Goal: Information Seeking & Learning: Check status

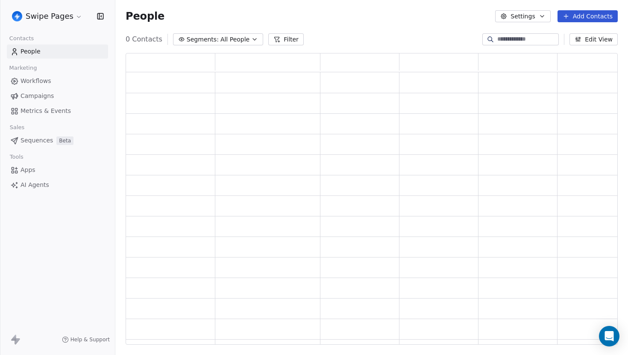
scroll to position [291, 492]
click at [50, 109] on span "Metrics & Events" at bounding box center [46, 110] width 50 height 9
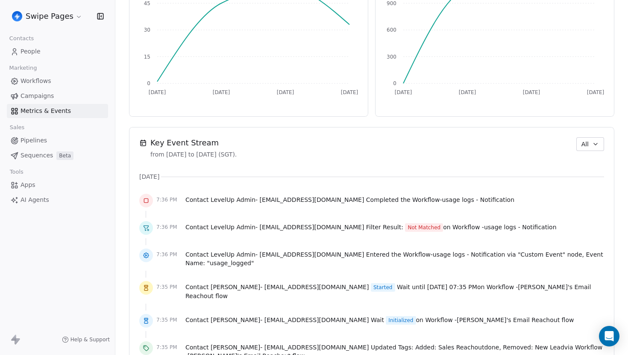
scroll to position [490, 0]
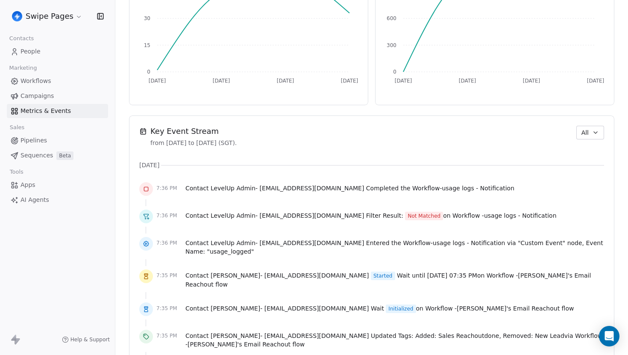
click at [31, 81] on span "Workflows" at bounding box center [36, 80] width 31 height 9
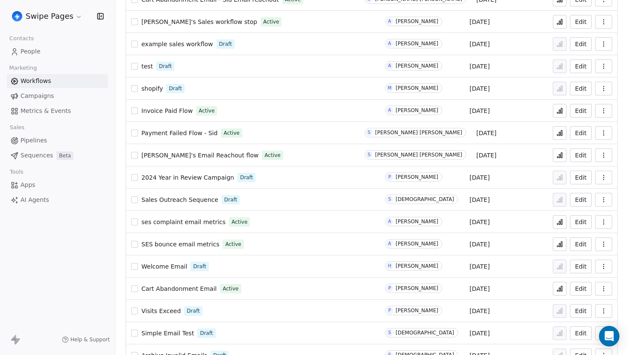
scroll to position [569, 0]
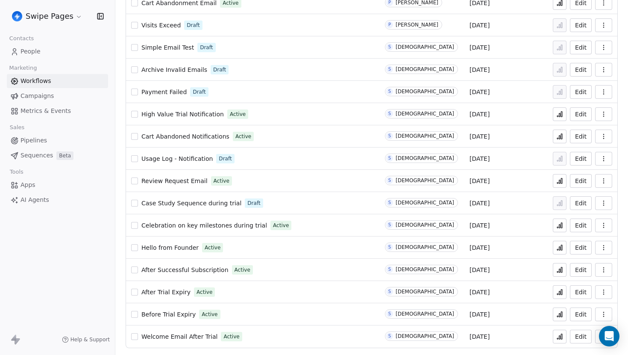
click at [561, 339] on icon at bounding box center [559, 336] width 7 height 7
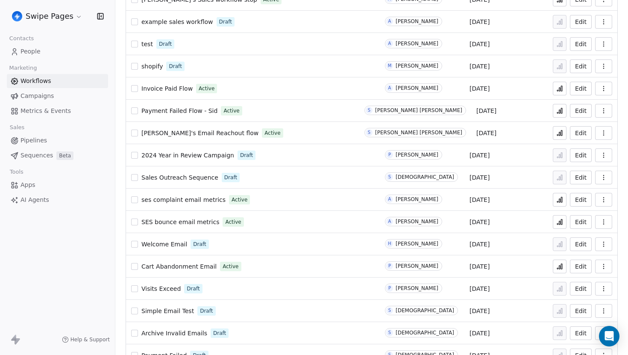
scroll to position [323, 0]
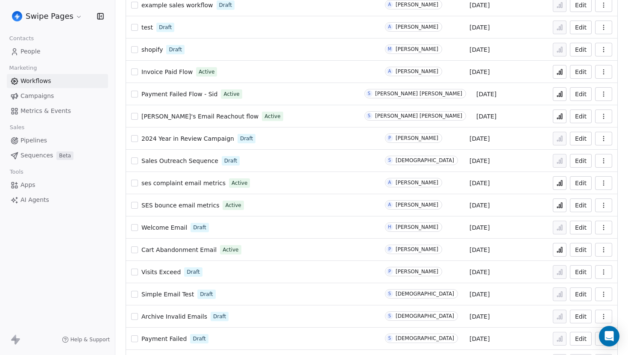
click at [564, 121] on button at bounding box center [560, 116] width 14 height 14
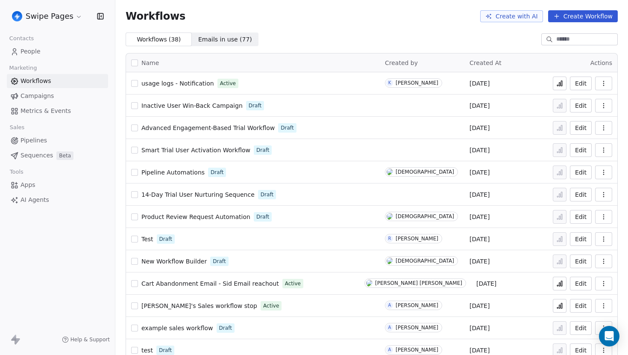
click at [57, 109] on span "Metrics & Events" at bounding box center [46, 110] width 50 height 9
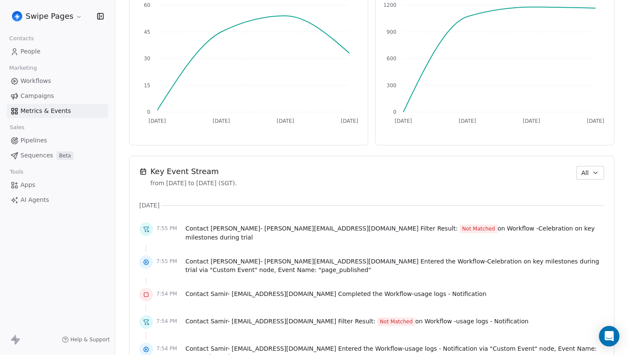
scroll to position [465, 0]
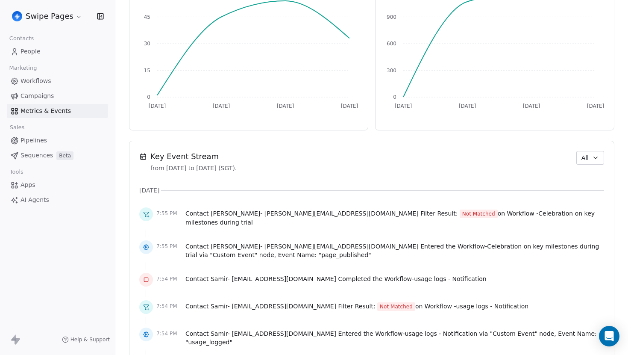
click at [596, 161] on icon "button" at bounding box center [595, 157] width 7 height 7
click at [587, 215] on span "Apps/Webhook" at bounding box center [595, 218] width 44 height 9
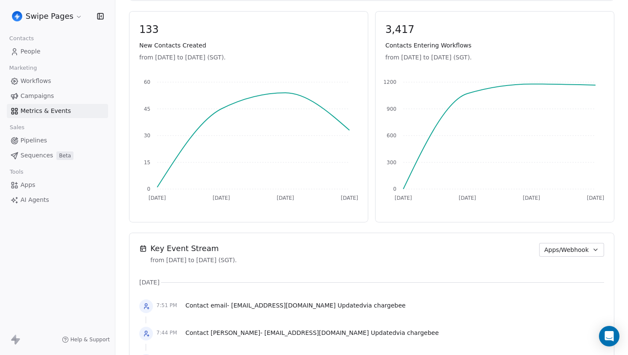
scroll to position [395, 0]
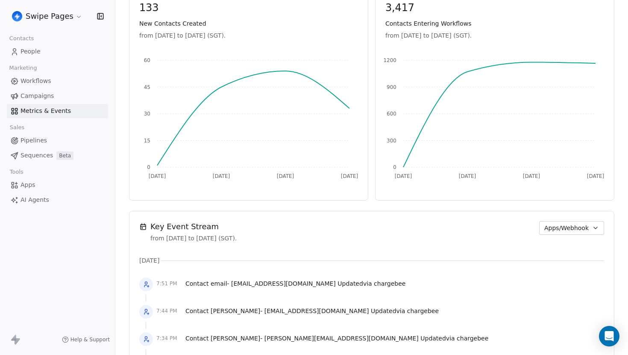
click at [32, 54] on span "People" at bounding box center [31, 51] width 20 height 9
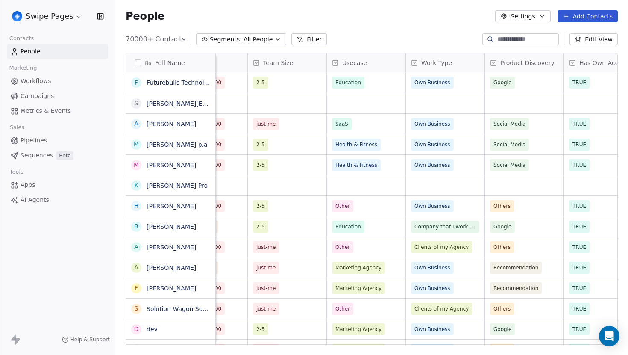
scroll to position [0, 390]
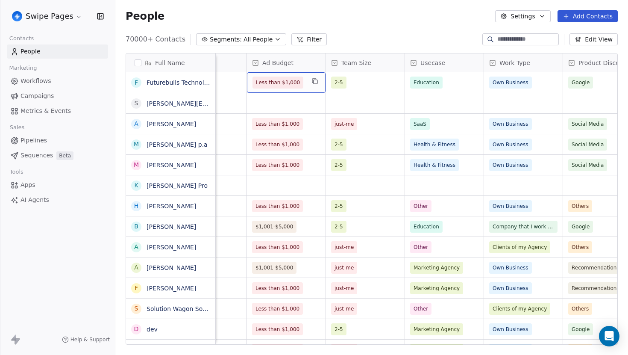
click at [305, 85] on div "Less than $1,000" at bounding box center [286, 82] width 79 height 21
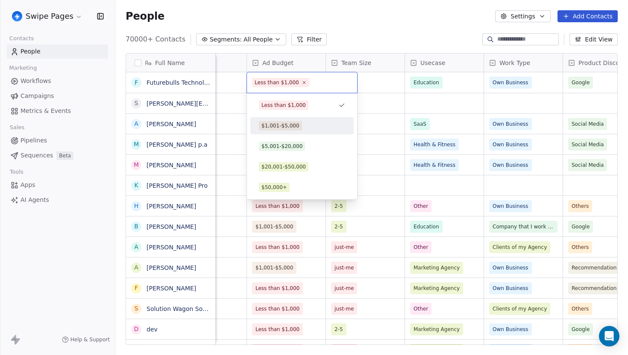
click at [297, 128] on div "$1,001-$5,000" at bounding box center [280, 126] width 38 height 8
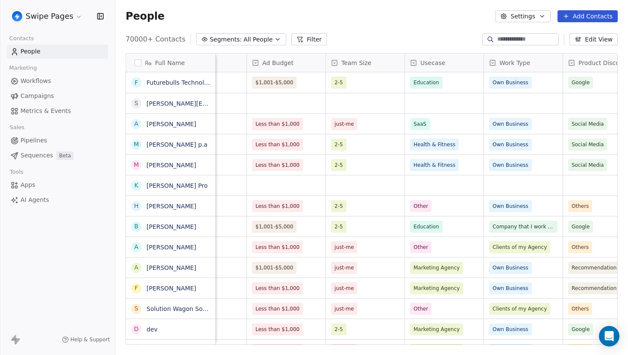
click at [348, 40] on div "70000+ Contacts Segments: All People Filter Edit View" at bounding box center [371, 39] width 513 height 14
click at [43, 108] on span "Metrics & Events" at bounding box center [46, 110] width 50 height 9
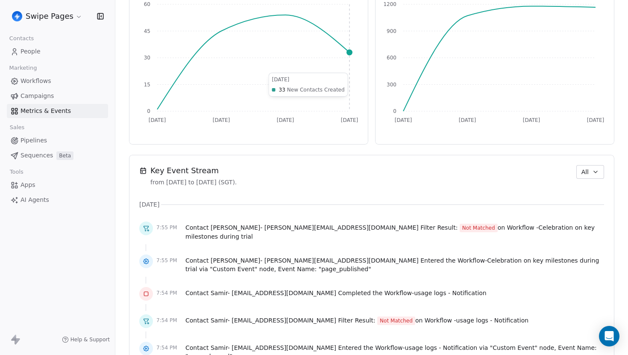
scroll to position [464, 0]
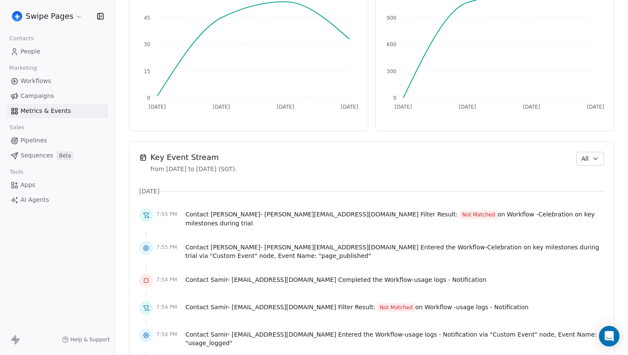
click at [588, 161] on span "All" at bounding box center [584, 158] width 7 height 9
click at [576, 223] on span "Apps/Webhook" at bounding box center [595, 218] width 44 height 9
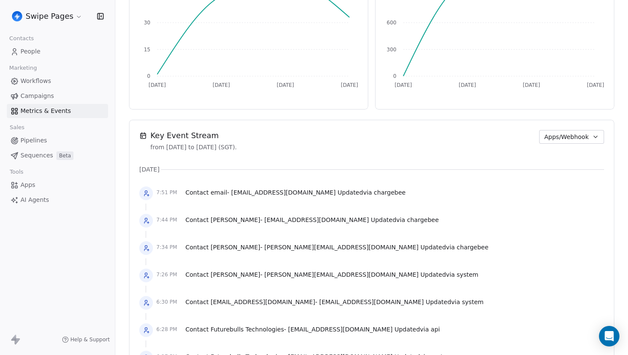
scroll to position [515, 0]
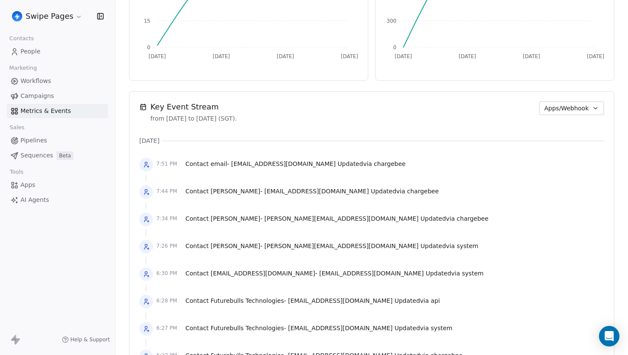
click at [457, 247] on span "system" at bounding box center [468, 245] width 22 height 7
click at [387, 239] on div "7:26 PM Contact Ryan Hartigan - ryan@ordermotive.com Updated via system" at bounding box center [371, 246] width 465 height 19
click at [457, 247] on span "system" at bounding box center [468, 245] width 22 height 7
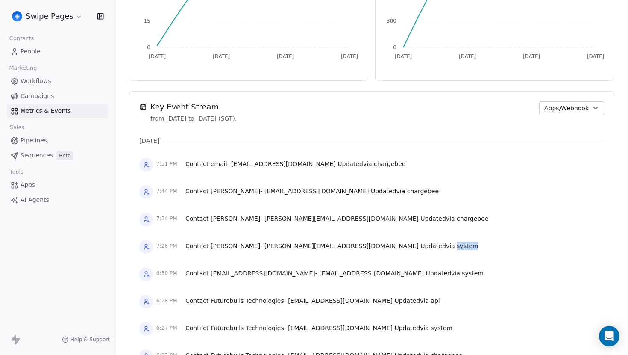
click at [399, 247] on div "7:26 PM Contact Ryan Hartigan - ryan@ordermotive.com Updated via system" at bounding box center [371, 246] width 465 height 19
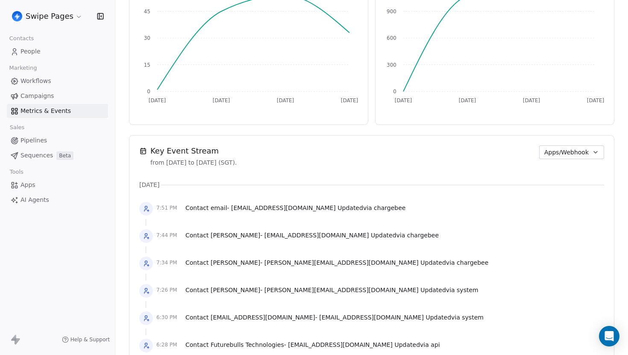
scroll to position [467, 0]
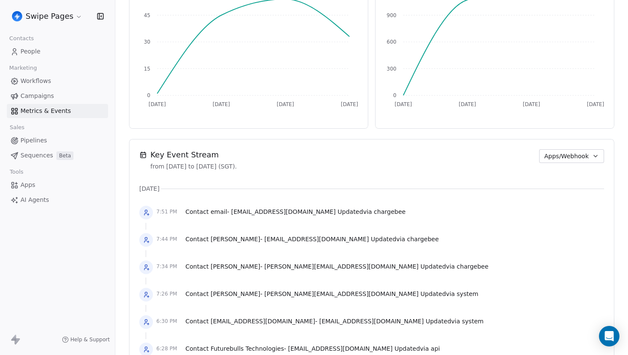
click at [574, 153] on span "Apps/Webhook" at bounding box center [566, 156] width 44 height 9
click at [558, 179] on div "All" at bounding box center [577, 175] width 55 height 9
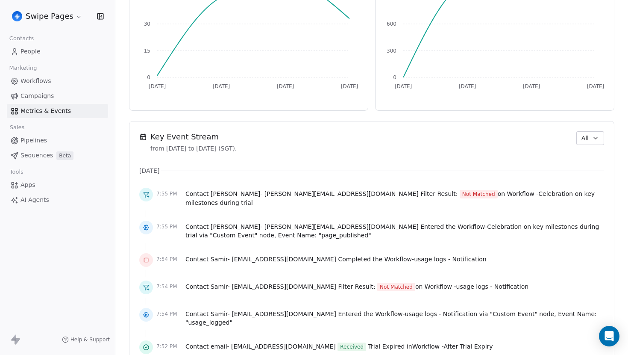
scroll to position [486, 0]
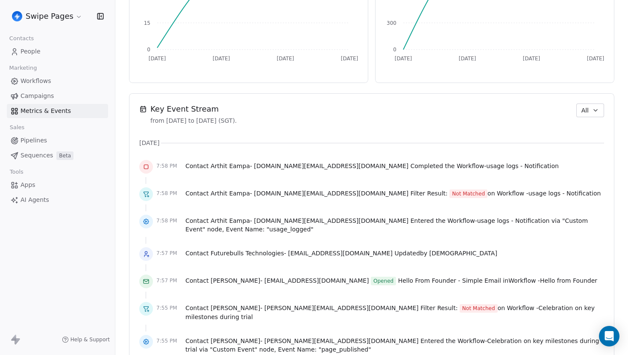
scroll to position [512, 0]
drag, startPoint x: 231, startPoint y: 253, endPoint x: 364, endPoint y: 255, distance: 132.9
click at [364, 255] on span "Futurebulls Technologies - futurebullstechnologies@gmail.com" at bounding box center [302, 253] width 182 height 7
click at [427, 247] on div "7:57 PM Contact Futurebulls Technologies - futurebullstechnologies@gmail.com Up…" at bounding box center [371, 254] width 465 height 19
click at [431, 255] on span "[DEMOGRAPHIC_DATA]" at bounding box center [463, 253] width 68 height 7
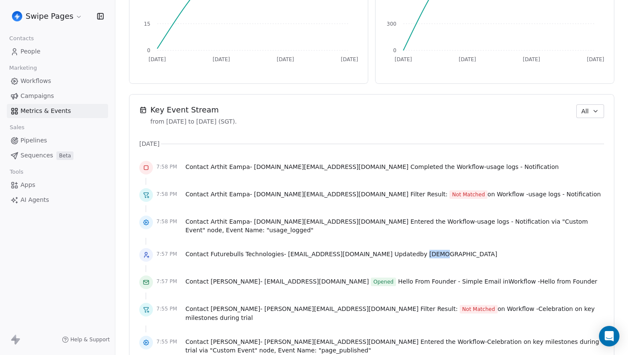
click at [431, 255] on span "[DEMOGRAPHIC_DATA]" at bounding box center [463, 253] width 68 height 7
click at [486, 250] on div "7:57 PM Contact Futurebulls Technologies - futurebullstechnologies@gmail.com Up…" at bounding box center [371, 254] width 465 height 19
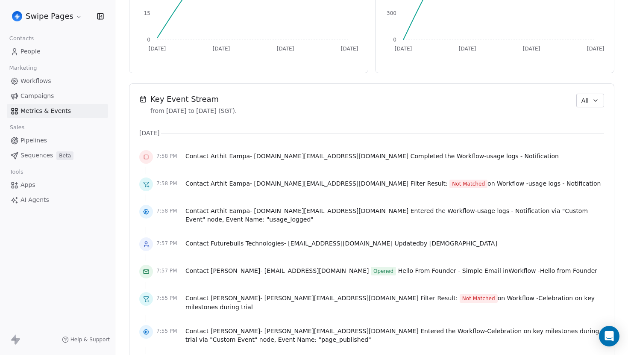
scroll to position [528, 0]
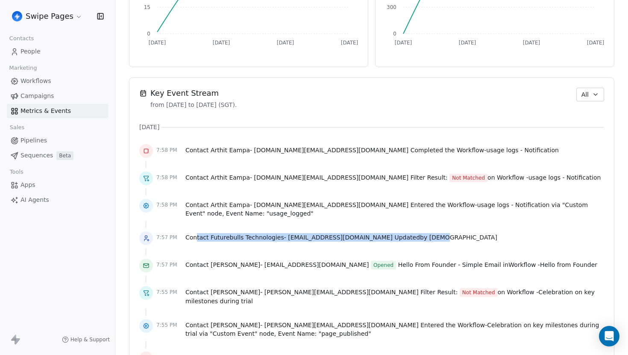
drag, startPoint x: 197, startPoint y: 240, endPoint x: 392, endPoint y: 241, distance: 194.8
click at [392, 242] on div "Contact Futurebulls Technologies - futurebullstechnologies@gmail.com Updated by…" at bounding box center [341, 239] width 312 height 12
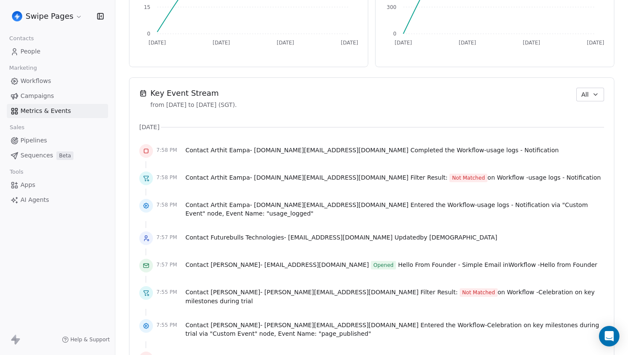
click at [480, 232] on div "7:57 PM Contact Futurebulls Technologies - futurebullstechnologies@gmail.com Up…" at bounding box center [371, 238] width 465 height 19
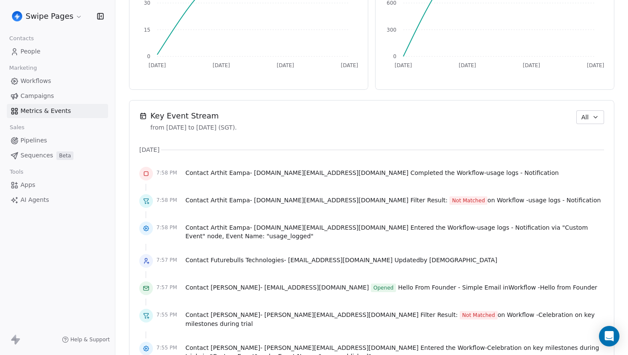
scroll to position [505, 0]
click at [600, 122] on button "All" at bounding box center [590, 118] width 28 height 14
click at [592, 161] on div "Audit" at bounding box center [595, 164] width 44 height 9
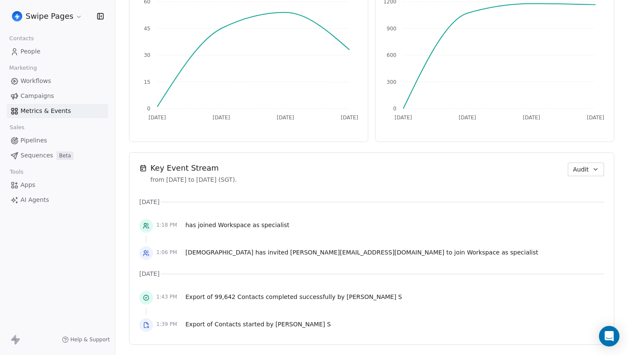
scroll to position [454, 0]
drag, startPoint x: 183, startPoint y: 226, endPoint x: 188, endPoint y: 226, distance: 5.6
click at [188, 226] on div "1:18 PM has joined Workspace as specialist" at bounding box center [371, 225] width 465 height 19
click at [185, 226] on span "has joined Workspace as specialist" at bounding box center [237, 224] width 104 height 9
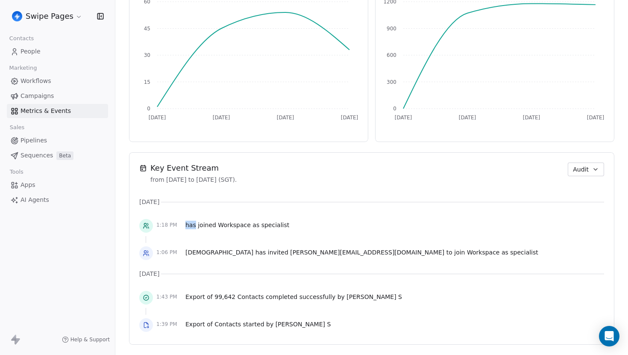
click at [348, 223] on div "1:18 PM has joined Workspace as specialist" at bounding box center [371, 225] width 465 height 19
click at [591, 170] on button "Audit" at bounding box center [586, 169] width 36 height 14
click at [586, 200] on span "Workflow" at bounding box center [586, 202] width 27 height 9
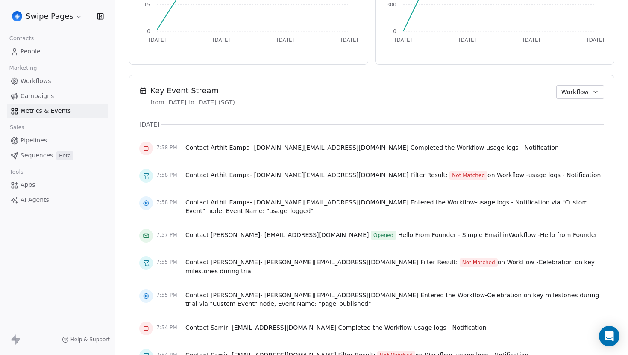
scroll to position [530, 0]
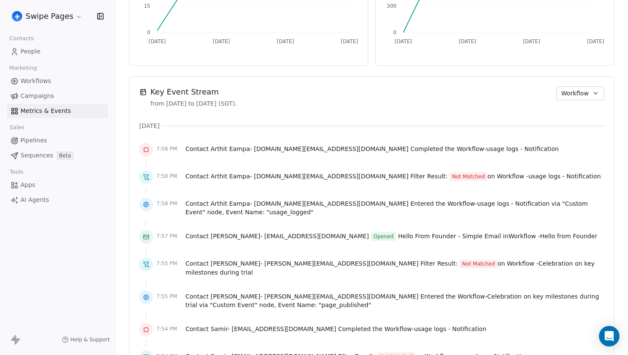
click at [267, 214] on span "" usage_logged "" at bounding box center [290, 211] width 47 height 7
click at [245, 216] on div "7:58 PM Contact Arthit Eampa - samurai.in.th@gmail.com Entered the Workflow - u…" at bounding box center [371, 207] width 465 height 24
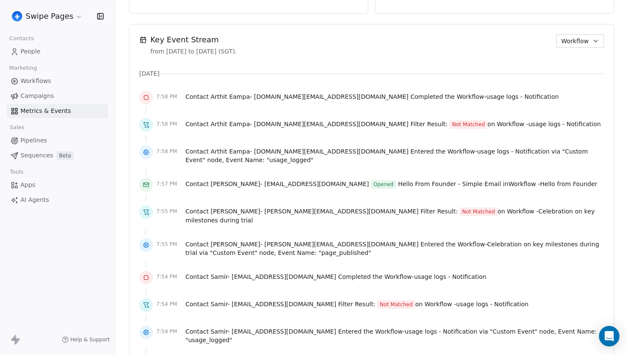
scroll to position [635, 0]
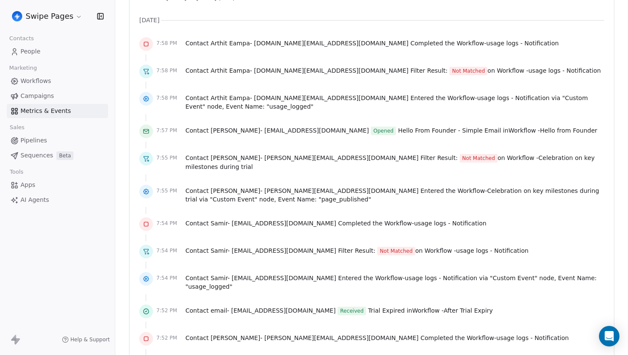
click at [246, 198] on div "7:55 PM Contact Stéphane Jauffret - stephane@sellermania.com Entered the Workfl…" at bounding box center [371, 194] width 465 height 24
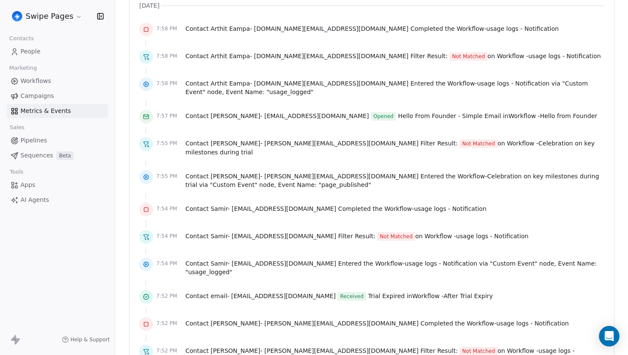
scroll to position [651, 0]
click at [319, 181] on span "" page_published "" at bounding box center [345, 183] width 53 height 7
click at [287, 191] on div at bounding box center [371, 195] width 465 height 9
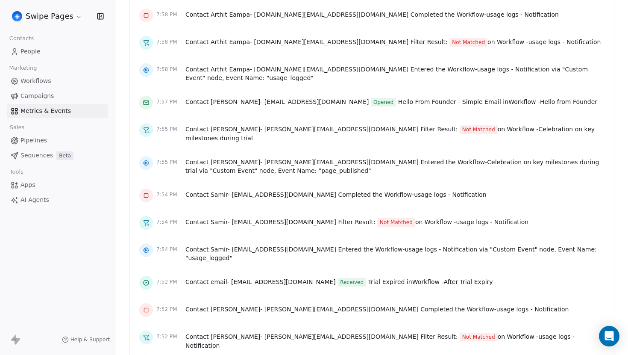
scroll to position [664, 0]
click at [414, 191] on span "usage logs - Notification" at bounding box center [450, 194] width 73 height 7
click at [443, 204] on div at bounding box center [371, 208] width 465 height 9
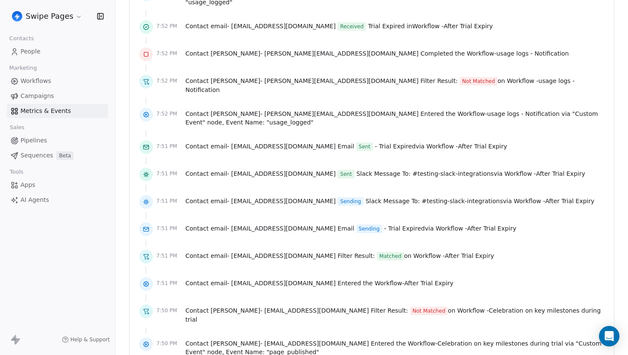
scroll to position [908, 0]
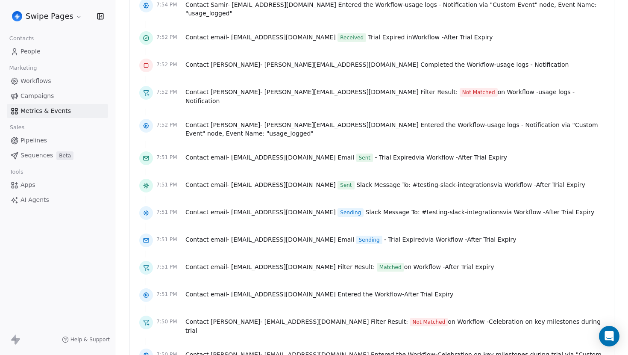
click at [338, 181] on span "Sent" at bounding box center [346, 185] width 17 height 9
click at [368, 195] on div at bounding box center [371, 199] width 465 height 9
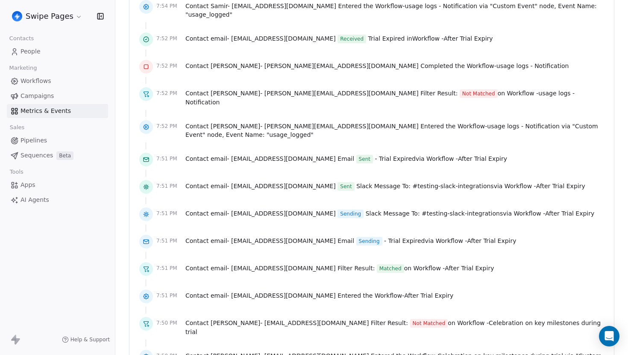
scroll to position [921, 0]
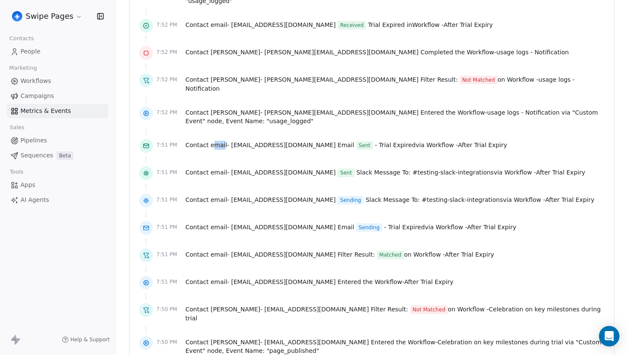
drag, startPoint x: 212, startPoint y: 129, endPoint x: 222, endPoint y: 129, distance: 9.4
click at [222, 141] on span "email - bhahn71@atlanticbb.net" at bounding box center [273, 144] width 125 height 7
drag, startPoint x: 209, startPoint y: 129, endPoint x: 223, endPoint y: 129, distance: 14.1
click at [223, 141] on span "email - bhahn71@atlanticbb.net" at bounding box center [273, 144] width 125 height 7
click at [217, 141] on span "email - bhahn71@atlanticbb.net" at bounding box center [273, 144] width 125 height 7
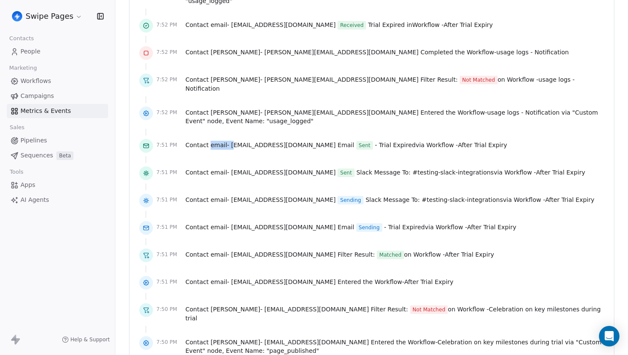
drag, startPoint x: 209, startPoint y: 129, endPoint x: 230, endPoint y: 128, distance: 21.0
click at [230, 141] on span "email - bhahn71@atlanticbb.net" at bounding box center [273, 144] width 125 height 7
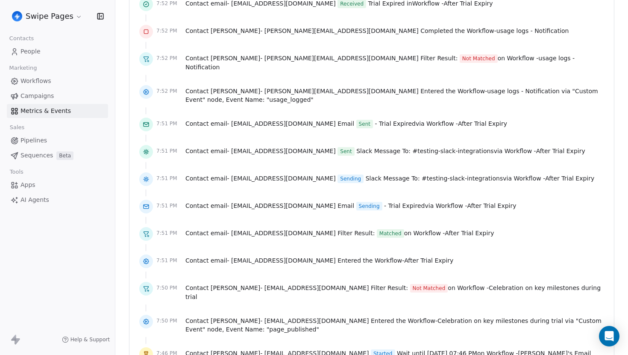
click at [391, 147] on div "Contact email - bhahn71@atlanticbb.net Sent Slack Message To: # testing-slack-i…" at bounding box center [385, 153] width 400 height 12
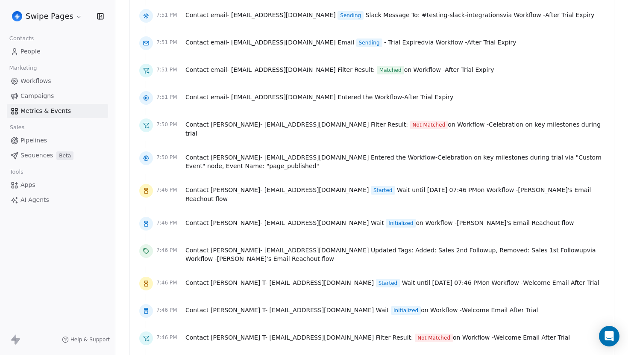
scroll to position [1106, 0]
click at [285, 245] on span "Contact Luckey - luckey7979m@gmail.com Updated Tags: Added: Sales 2nd Followup,…" at bounding box center [394, 253] width 419 height 17
click at [259, 246] on span "Luckey - luckey7979m@gmail.com" at bounding box center [290, 249] width 158 height 7
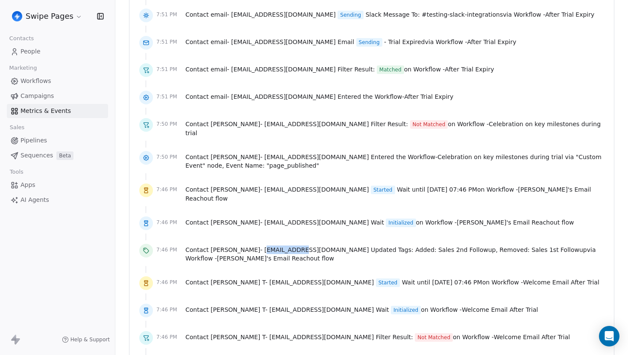
click at [281, 245] on span "Contact Luckey - luckey7979m@gmail.com Updated Tags: Added: Sales 2nd Followup,…" at bounding box center [394, 253] width 419 height 17
drag, startPoint x: 244, startPoint y: 222, endPoint x: 299, endPoint y: 222, distance: 55.5
click at [299, 246] on span "Luckey - luckey7979m@gmail.com" at bounding box center [290, 249] width 158 height 7
click at [298, 246] on span "Luckey - luckey7979m@gmail.com" at bounding box center [290, 249] width 158 height 7
drag, startPoint x: 555, startPoint y: 225, endPoint x: 588, endPoint y: 232, distance: 33.6
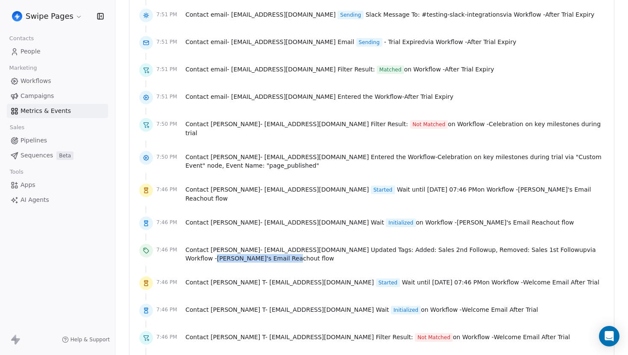
click at [588, 245] on span "Contact Luckey - luckey7979m@gmail.com Updated Tags: Added: Sales 2nd Followup,…" at bounding box center [394, 253] width 419 height 17
click at [334, 255] on span "[PERSON_NAME]'s Email Reachout flow" at bounding box center [275, 258] width 117 height 7
click at [564, 245] on span "Contact Luckey - luckey7979m@gmail.com Updated Tags: Added: Sales 2nd Followup,…" at bounding box center [394, 253] width 419 height 17
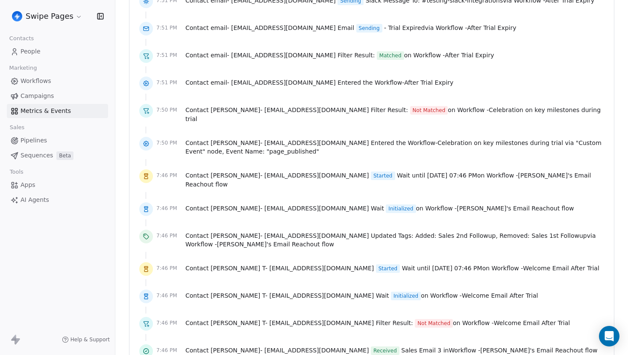
scroll to position [1122, 0]
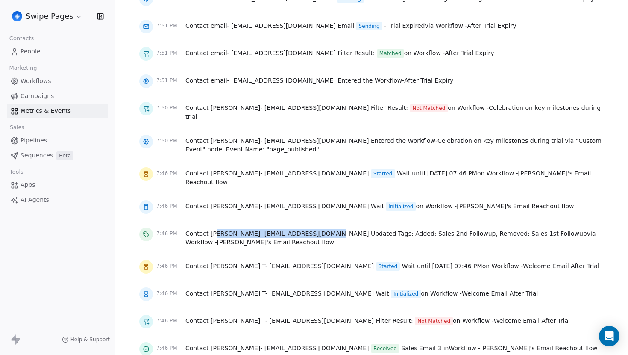
drag, startPoint x: 214, startPoint y: 206, endPoint x: 305, endPoint y: 207, distance: 91.0
click at [305, 230] on span "Luckey - luckey7979m@gmail.com" at bounding box center [290, 233] width 158 height 7
drag, startPoint x: 555, startPoint y: 208, endPoint x: 584, endPoint y: 215, distance: 30.8
click at [584, 229] on span "Contact Luckey - luckey7979m@gmail.com Updated Tags: Added: Sales 2nd Followup,…" at bounding box center [394, 237] width 419 height 17
click at [582, 216] on div at bounding box center [371, 220] width 465 height 9
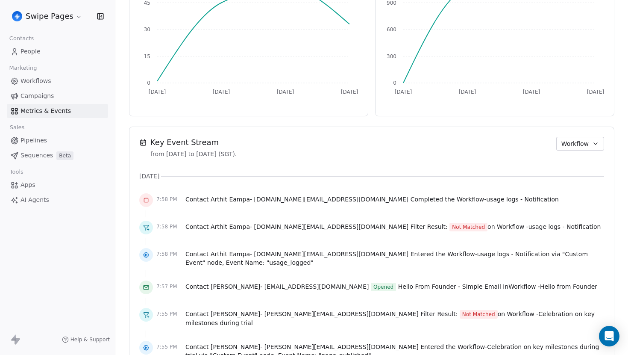
scroll to position [586, 0]
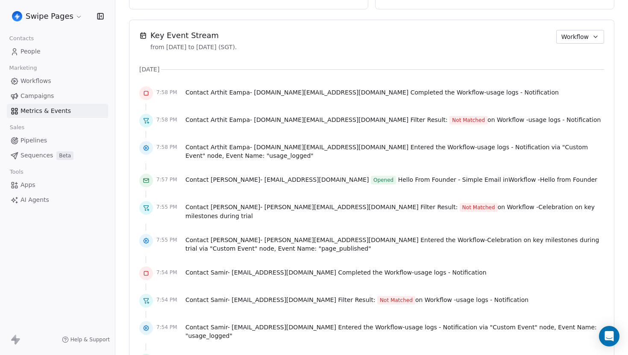
drag, startPoint x: 177, startPoint y: 46, endPoint x: 291, endPoint y: 45, distance: 113.6
click at [291, 45] on div "Key Event Stream from Sep 15th 2025 to Sep 18th 2025 (SGT). Workflow" at bounding box center [371, 40] width 465 height 21
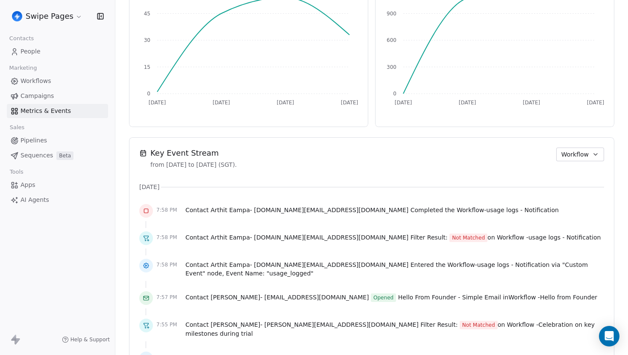
scroll to position [466, 0]
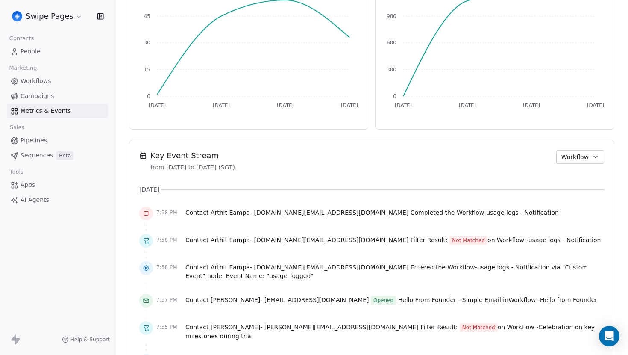
click at [584, 156] on span "Workflow" at bounding box center [574, 157] width 27 height 9
click at [584, 214] on span "Apps/Webhook" at bounding box center [588, 216] width 44 height 9
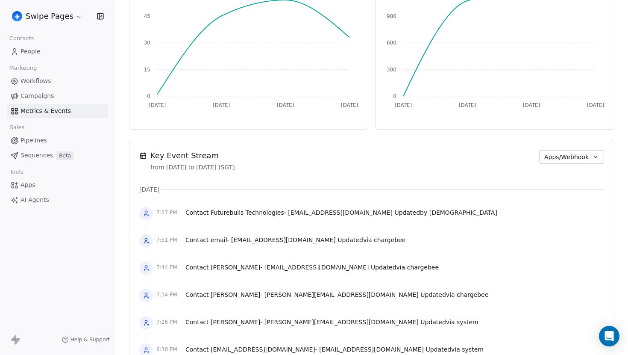
click at [590, 164] on div "Key Event Stream from Sep 15th 2025 to Sep 18th 2025 (SGT). Apps/Webhook" at bounding box center [371, 160] width 465 height 21
click at [590, 159] on button "Apps/Webhook" at bounding box center [571, 157] width 65 height 14
click at [555, 228] on html "Swipe Pages Contacts People Marketing Workflows Campaigns Metrics & Events Sale…" at bounding box center [314, 177] width 628 height 355
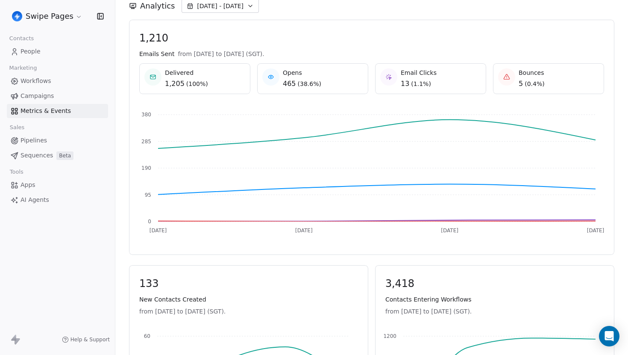
scroll to position [121, 0]
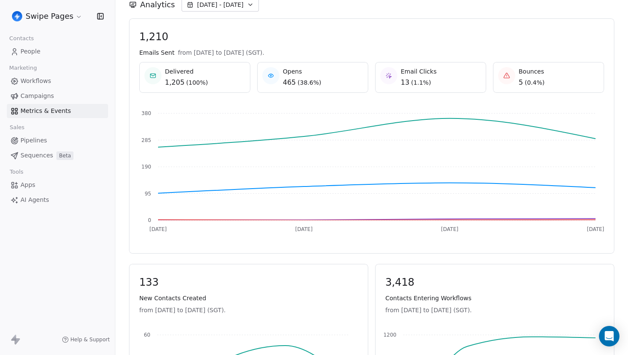
click at [224, 8] on span "[DATE] - [DATE]" at bounding box center [220, 4] width 47 height 9
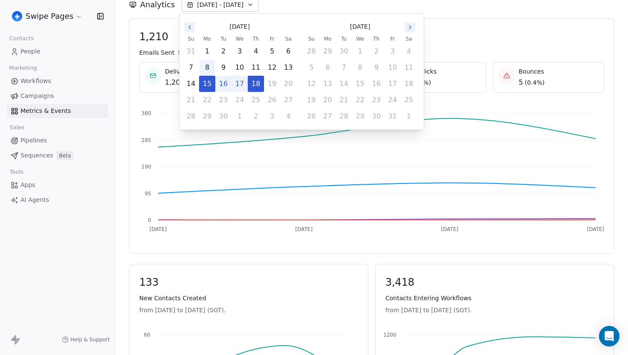
click at [213, 68] on button "8" at bounding box center [207, 67] width 15 height 15
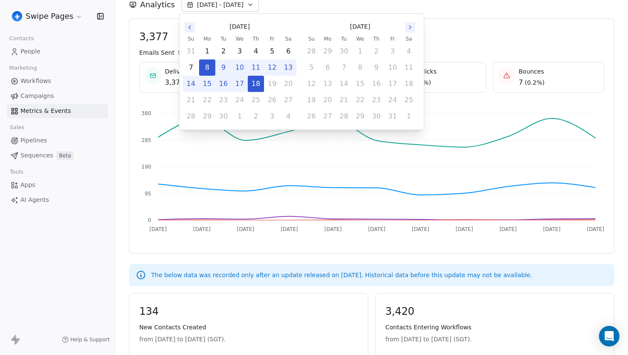
click at [325, 277] on p "The below data was recorded only after an update released on [DATE]. Historical…" at bounding box center [341, 274] width 381 height 9
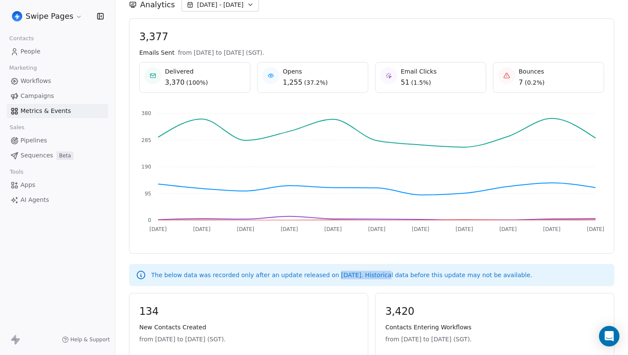
drag, startPoint x: 325, startPoint y: 277, endPoint x: 376, endPoint y: 275, distance: 50.4
click at [376, 275] on p "The below data was recorded only after an update released on [DATE]. Historical…" at bounding box center [341, 274] width 381 height 9
click at [360, 275] on p "The below data was recorded only after an update released on [DATE]. Historical…" at bounding box center [341, 274] width 381 height 9
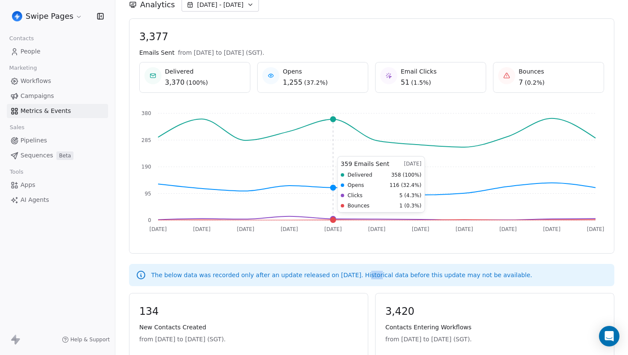
click at [345, 219] on icon "Sep 8 Sep 9 Sep 10 Sep 11 Sep 12 Sep 13 Sep 14 Sep 15 Sep 16 Sep 17 Sep 18 0 95…" at bounding box center [368, 173] width 472 height 137
click at [349, 239] on icon "Sep 8 Sep 9 Sep 10 Sep 11 Sep 12 Sep 13 Sep 14 Sep 15 Sep 16 Sep 17 Sep 18 0 95…" at bounding box center [368, 173] width 472 height 137
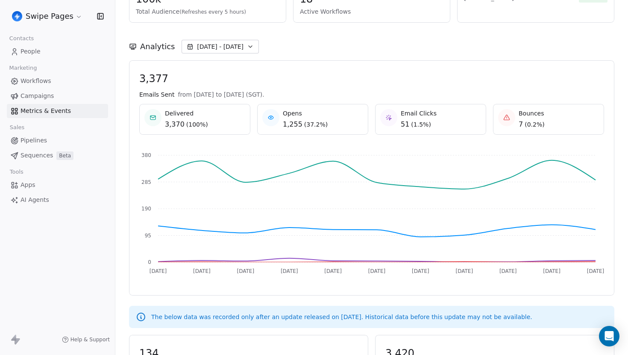
scroll to position [0, 0]
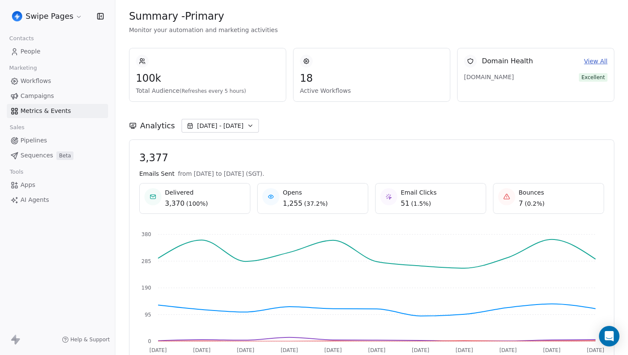
click at [287, 126] on div "Analytics Sep 08 - Sep 18" at bounding box center [371, 126] width 485 height 14
click at [149, 80] on span "100k" at bounding box center [208, 78] width 144 height 13
click at [163, 81] on span "100k" at bounding box center [208, 78] width 144 height 13
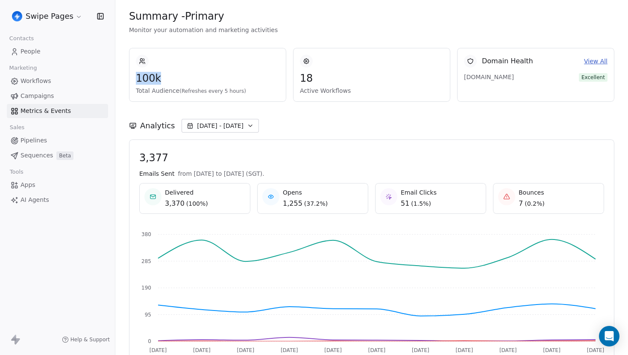
drag, startPoint x: 134, startPoint y: 79, endPoint x: 162, endPoint y: 79, distance: 28.2
click at [162, 79] on div "100k Total Audience (Refreshes every 5 hours)" at bounding box center [207, 75] width 157 height 54
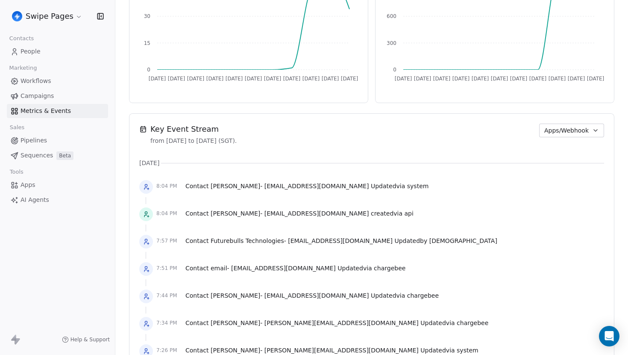
scroll to position [537, 0]
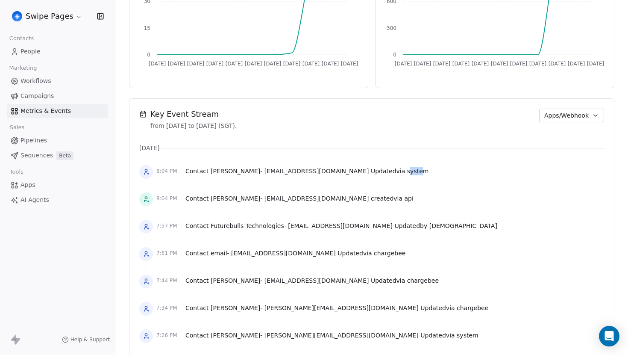
drag, startPoint x: 335, startPoint y: 173, endPoint x: 349, endPoint y: 173, distance: 15.0
click at [407, 173] on span "system" at bounding box center [418, 170] width 22 height 7
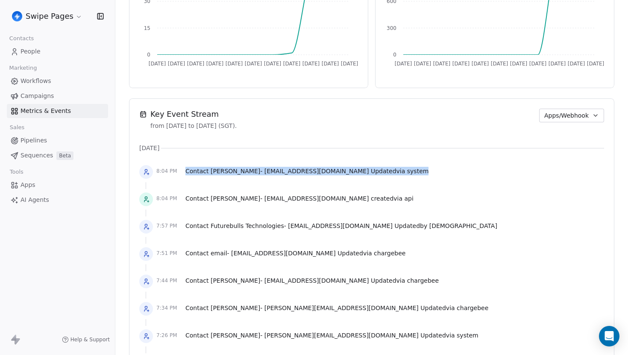
click at [360, 173] on div "8:04 PM Contact Ajit Jadhav - ajit@paarami.com Updated via system" at bounding box center [371, 171] width 465 height 19
click at [587, 115] on span "Apps/Webhook" at bounding box center [566, 115] width 44 height 9
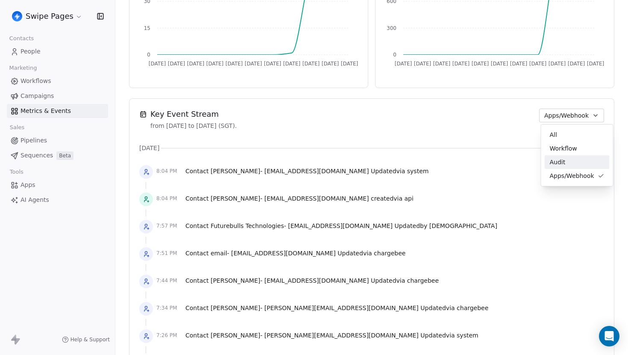
click at [504, 165] on html "Swipe Pages Contacts People Marketing Workflows Campaigns Metrics & Events Sale…" at bounding box center [314, 177] width 628 height 355
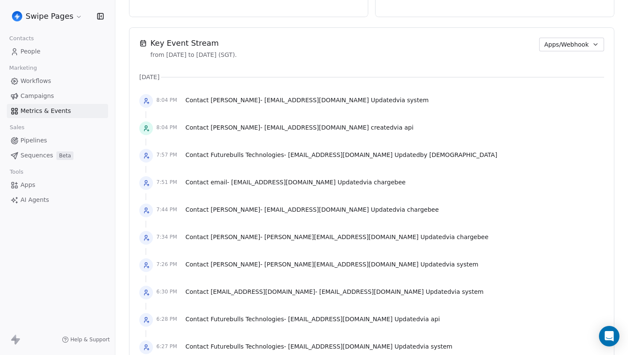
scroll to position [585, 0]
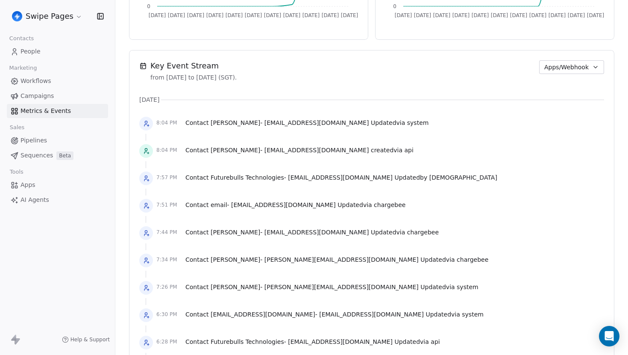
click at [374, 203] on span "chargebee" at bounding box center [390, 204] width 32 height 7
click at [387, 207] on div "7:51 PM Contact email - bhahn71@atlanticbb.net Updated via chargebee" at bounding box center [371, 205] width 465 height 19
click at [374, 204] on span "chargebee" at bounding box center [390, 204] width 32 height 7
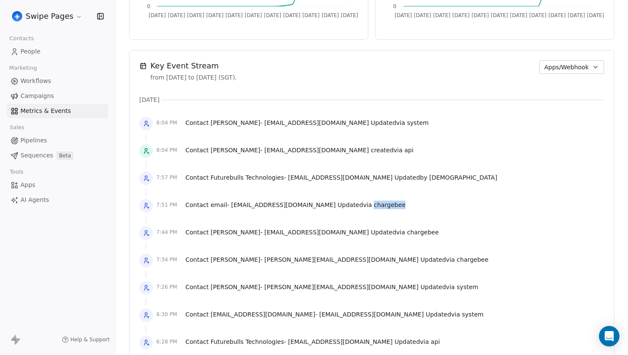
click at [374, 204] on span "chargebee" at bounding box center [390, 204] width 32 height 7
click at [402, 208] on div "7:51 PM Contact email - bhahn71@atlanticbb.net Updated via chargebee" at bounding box center [371, 205] width 465 height 19
drag, startPoint x: 336, startPoint y: 205, endPoint x: 369, endPoint y: 205, distance: 32.5
click at [369, 205] on div "7:51 PM Contact email - bhahn71@atlanticbb.net Updated via chargebee" at bounding box center [371, 205] width 465 height 19
click at [384, 204] on div "7:51 PM Contact email - bhahn71@atlanticbb.net Updated via chargebee" at bounding box center [371, 205] width 465 height 19
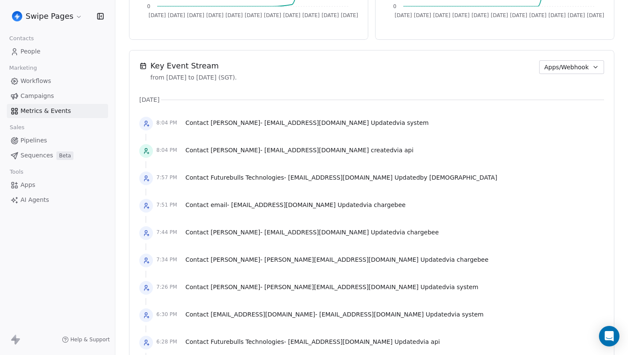
click at [567, 65] on span "Apps/Webhook" at bounding box center [566, 67] width 44 height 9
click at [563, 99] on span "Workflow" at bounding box center [563, 100] width 27 height 9
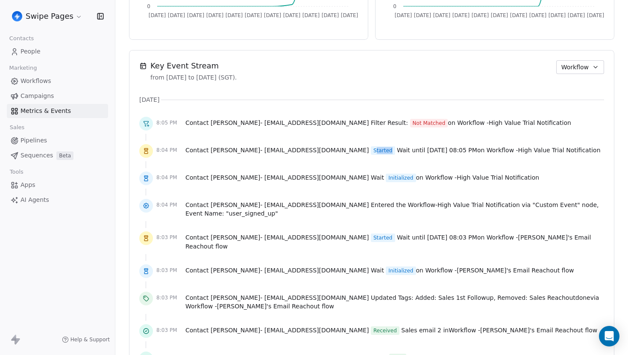
drag, startPoint x: 304, startPoint y: 150, endPoint x: 319, endPoint y: 150, distance: 15.0
click at [371, 150] on span "Started" at bounding box center [383, 150] width 24 height 9
click at [371, 151] on span "Started" at bounding box center [383, 150] width 24 height 9
drag, startPoint x: 317, startPoint y: 177, endPoint x: 328, endPoint y: 177, distance: 10.3
click at [386, 177] on span "Initialized" at bounding box center [401, 177] width 30 height 9
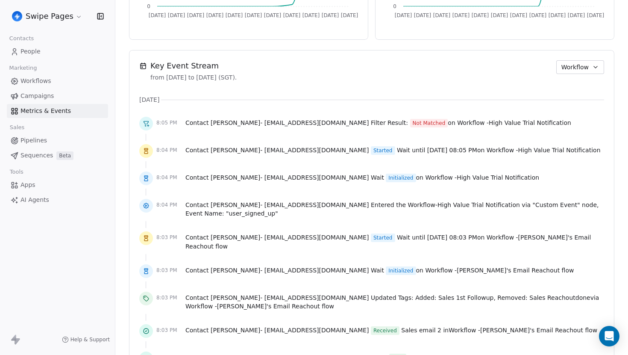
click at [386, 178] on span "Initialized" at bounding box center [401, 177] width 30 height 9
click at [386, 181] on span "Initialized" at bounding box center [401, 177] width 30 height 9
click at [386, 177] on span "Initialized" at bounding box center [401, 177] width 30 height 9
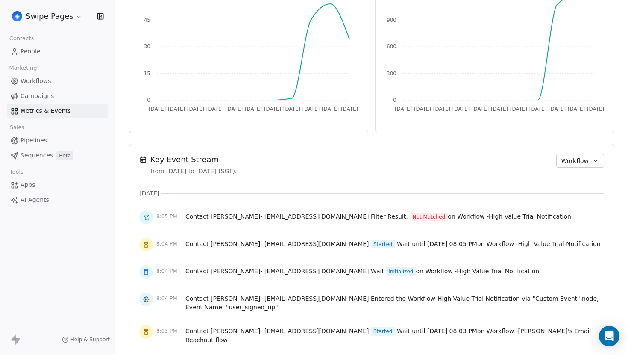
scroll to position [614, 0]
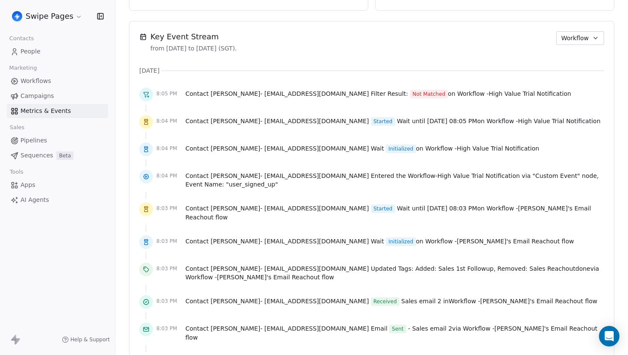
click at [596, 37] on icon "button" at bounding box center [595, 38] width 7 height 7
click at [500, 159] on html "Swipe Pages Contacts People Marketing Workflows Campaigns Metrics & Events Sale…" at bounding box center [314, 177] width 628 height 355
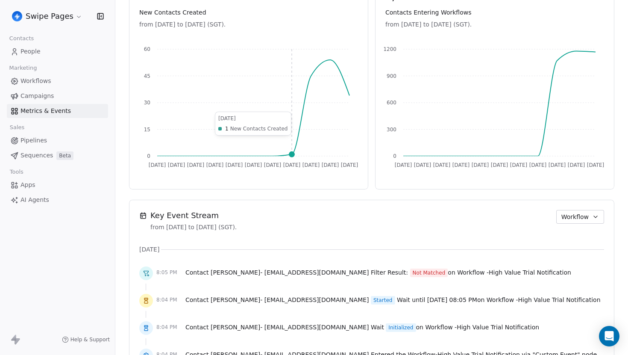
scroll to position [536, 0]
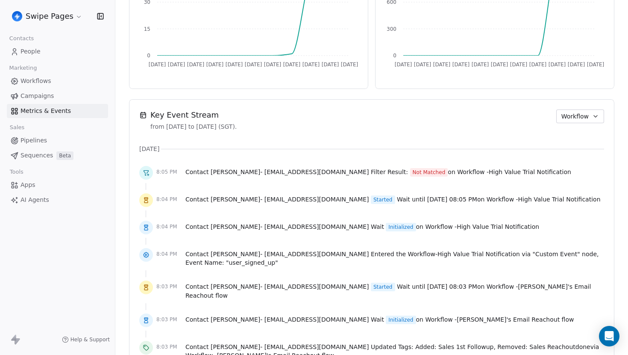
click at [410, 173] on span "Not Matched" at bounding box center [429, 172] width 38 height 9
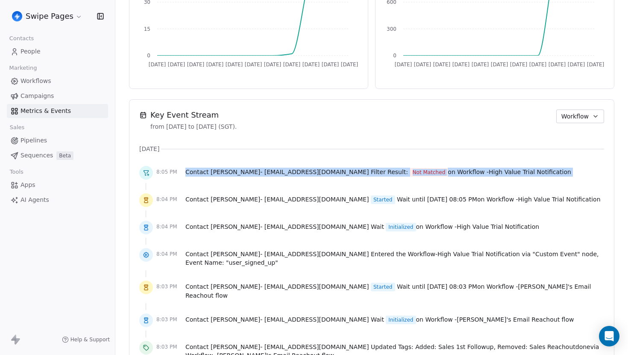
click at [410, 173] on span "Not Matched" at bounding box center [429, 172] width 38 height 9
click at [350, 176] on div "Contact Ajit Jadhav - ajit@paarami.com Filter Result: Not Matched on Workflow -…" at bounding box center [378, 173] width 386 height 12
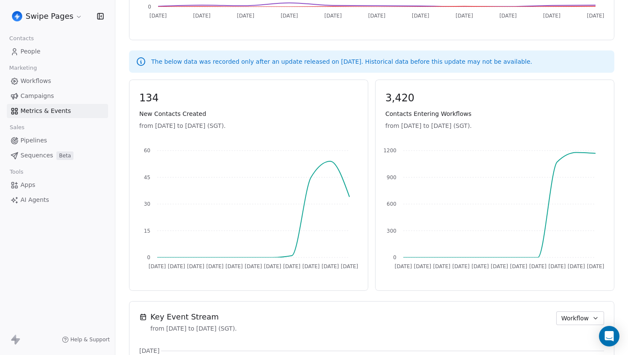
scroll to position [335, 0]
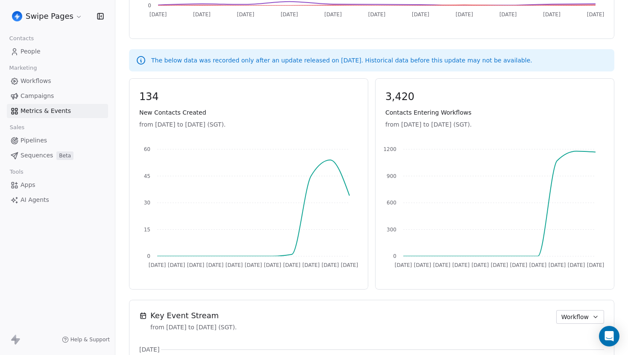
click at [543, 102] on span "3,420" at bounding box center [494, 96] width 219 height 13
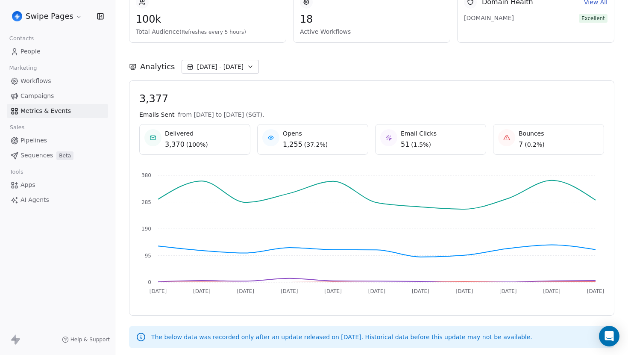
scroll to position [59, 0]
click at [238, 64] on span "Sep 08 - Sep 18" at bounding box center [220, 66] width 47 height 9
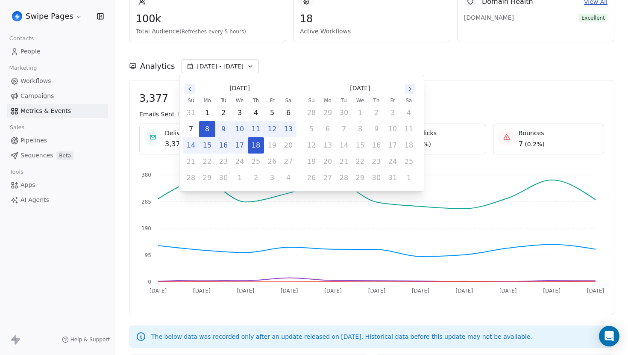
click at [190, 88] on icon "Go to the Previous Month" at bounding box center [189, 88] width 7 height 7
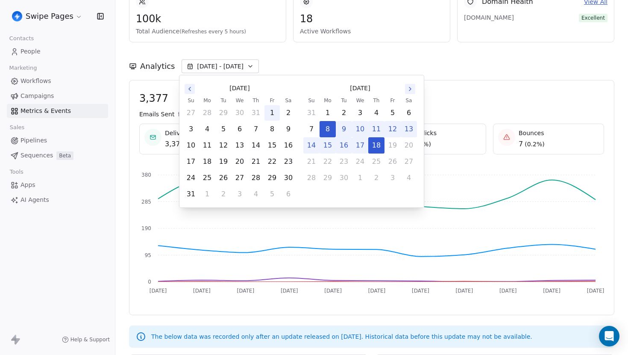
click at [273, 114] on button "1" at bounding box center [271, 112] width 15 height 15
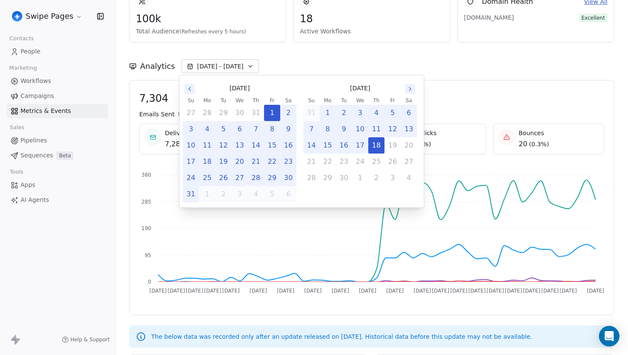
click at [604, 160] on div "Aug 1 Aug 3 Aug 5 Aug 7 Aug 9 Aug 12 Aug 15 Aug 18 Aug 21 Aug 24 Aug 27 Aug 30 …" at bounding box center [368, 231] width 472 height 144
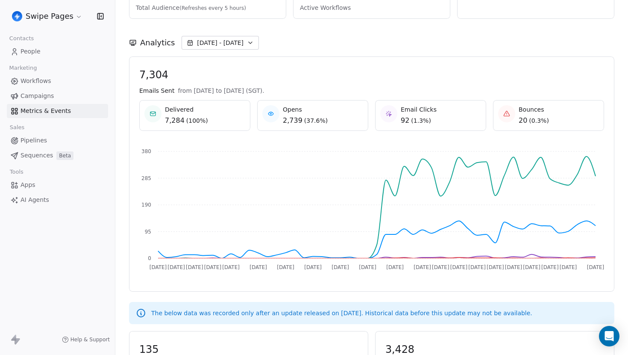
scroll to position [84, 0]
click at [214, 47] on button "Aug 01 - Sep 18" at bounding box center [220, 42] width 77 height 14
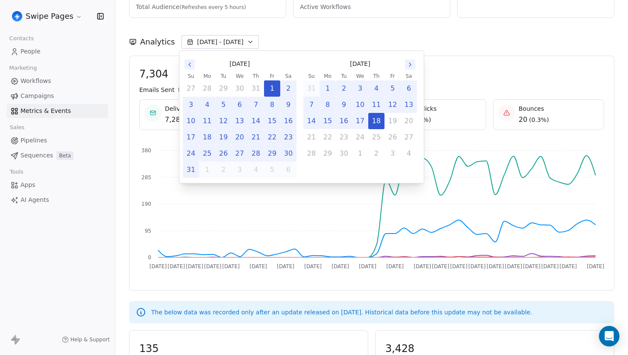
click at [133, 140] on div "Aug 1 Aug 3 Aug 5 Aug 7 Aug 9 Aug 12 Aug 15 Aug 18 Aug 21 Aug 24 Aug 27 Aug 30 …" at bounding box center [368, 207] width 472 height 144
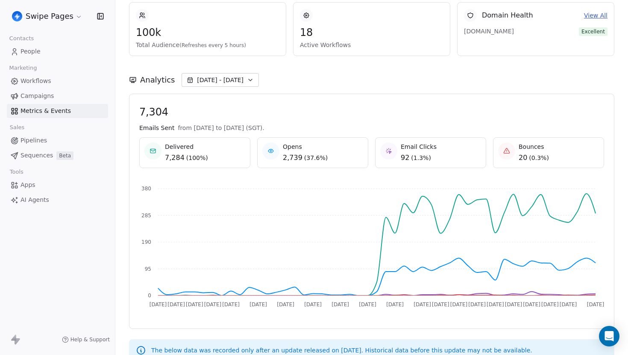
scroll to position [52, 0]
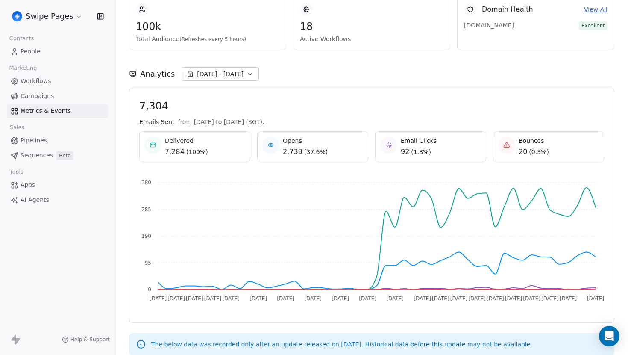
click at [232, 70] on span "Aug 01 - Sep 18" at bounding box center [220, 74] width 47 height 9
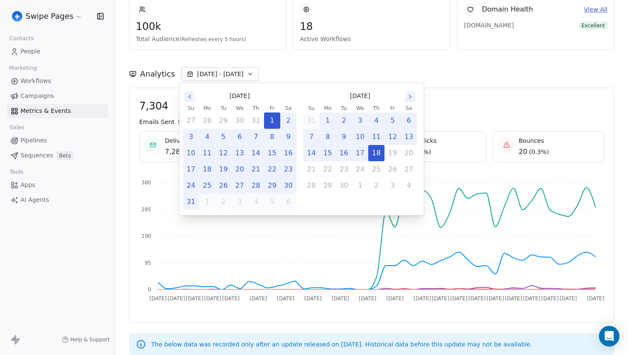
click at [189, 100] on button "Go to the Previous Month" at bounding box center [190, 96] width 10 height 10
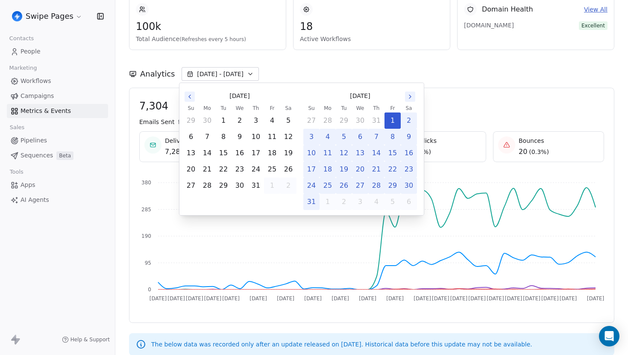
click at [189, 100] on button "Go to the Previous Month" at bounding box center [190, 96] width 10 height 10
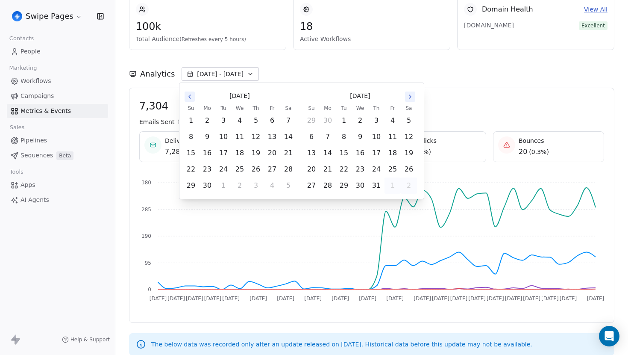
click at [189, 100] on button "Go to the Previous Month" at bounding box center [190, 96] width 10 height 10
click at [226, 123] on button "1" at bounding box center [223, 120] width 15 height 15
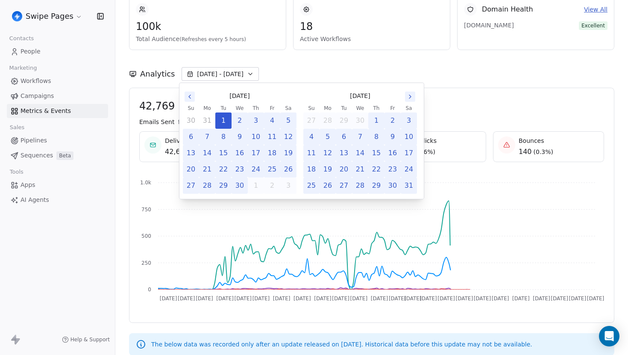
click at [595, 108] on span "42,769" at bounding box center [371, 106] width 465 height 13
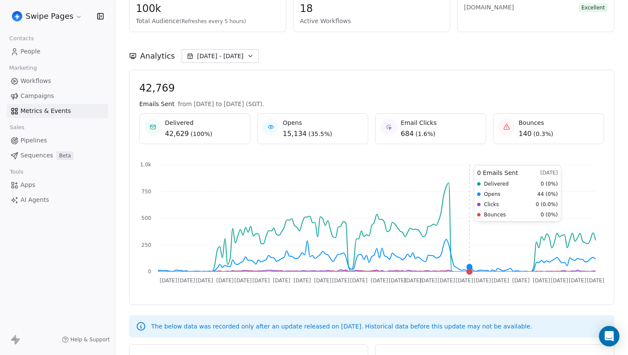
scroll to position [69, 0]
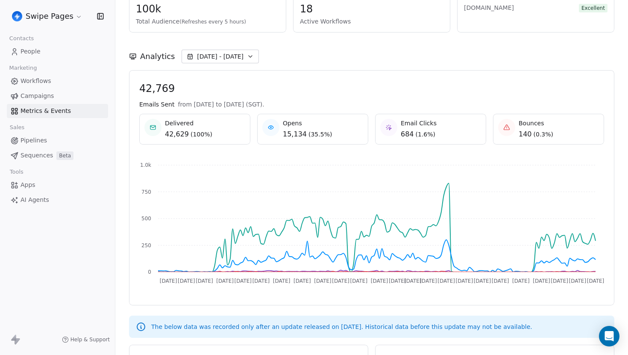
click at [226, 63] on button "Apr 01 - Sep 18" at bounding box center [220, 57] width 77 height 14
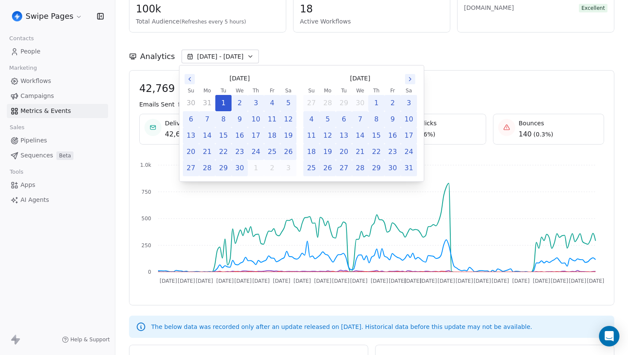
click at [188, 84] on div "[DATE]" at bounding box center [240, 78] width 114 height 16
click at [189, 82] on icon "Go to the Previous Month" at bounding box center [189, 79] width 7 height 7
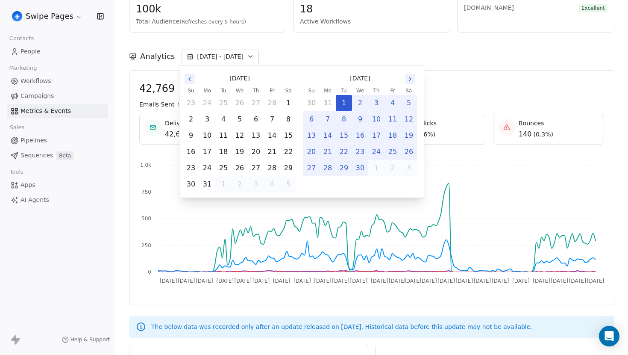
click at [189, 82] on icon "Go to the Previous Month" at bounding box center [189, 79] width 7 height 7
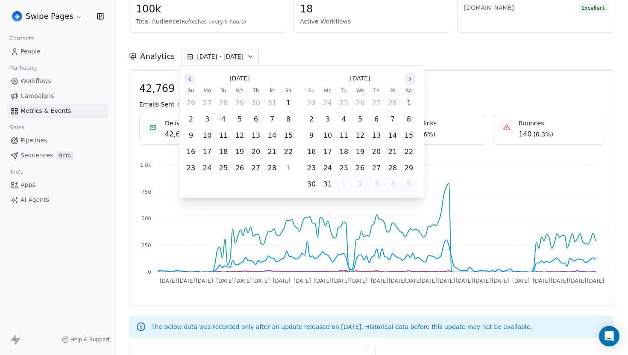
click at [189, 82] on icon "Go to the Previous Month" at bounding box center [189, 79] width 7 height 7
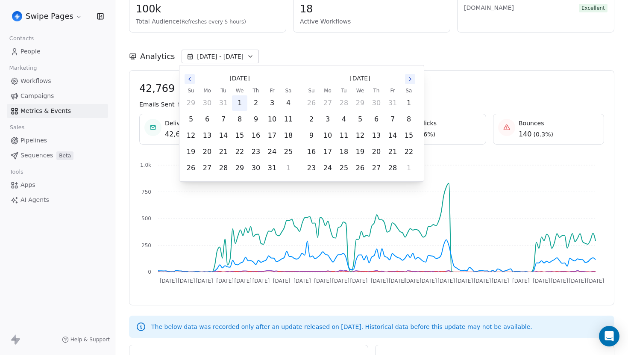
click at [241, 104] on button "1" at bounding box center [239, 102] width 15 height 15
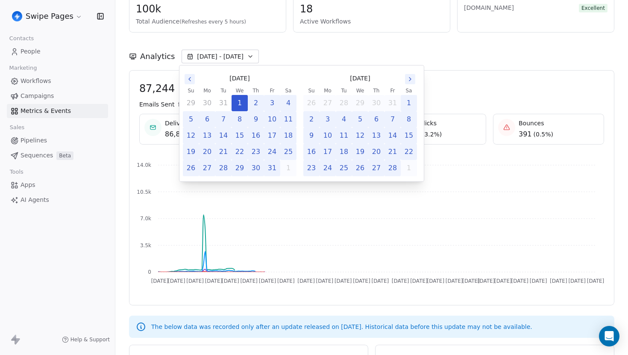
click at [130, 122] on div "87,244 Emails Sent from Jan 1st 2025 to Sep 18th 2025 (SGT). Delivered 86,853 (…" at bounding box center [371, 187] width 485 height 235
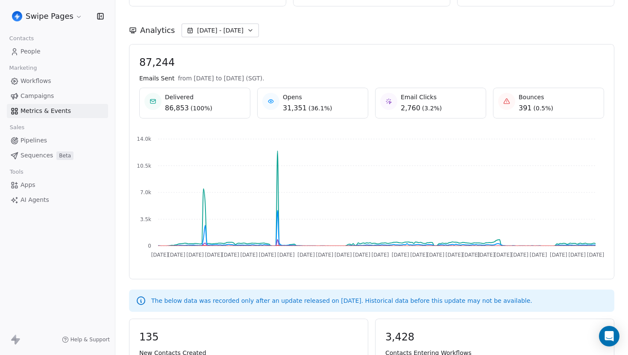
scroll to position [96, 0]
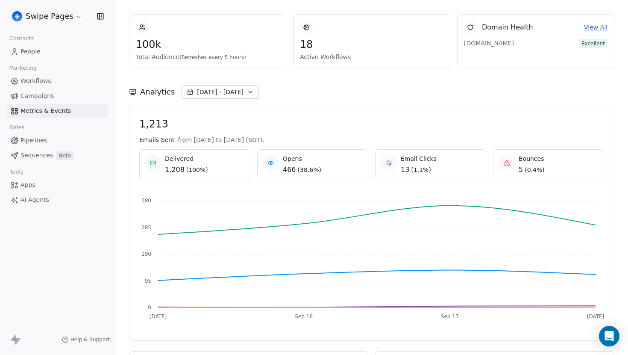
scroll to position [35, 0]
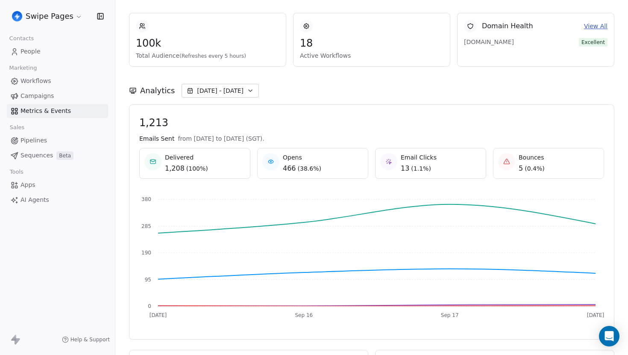
click at [264, 141] on span "from [DATE] to [DATE] (SGT)." at bounding box center [221, 138] width 86 height 9
click at [264, 140] on span "from [DATE] to [DATE] (SGT)." at bounding box center [221, 138] width 86 height 9
click at [39, 83] on span "Workflows" at bounding box center [36, 80] width 31 height 9
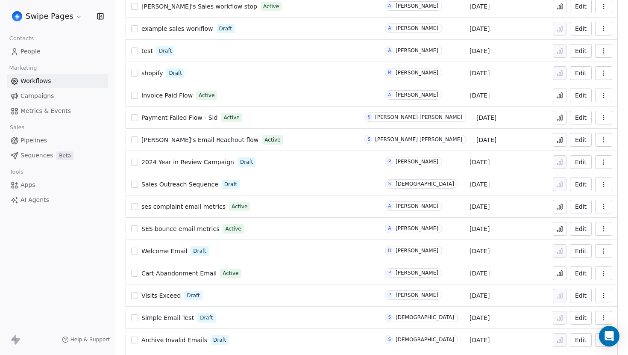
scroll to position [569, 0]
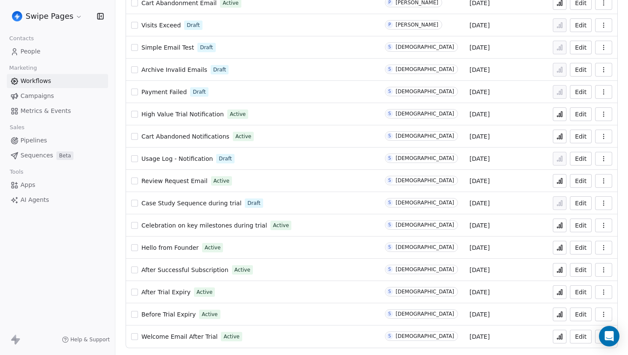
click at [561, 338] on icon at bounding box center [559, 336] width 1 height 3
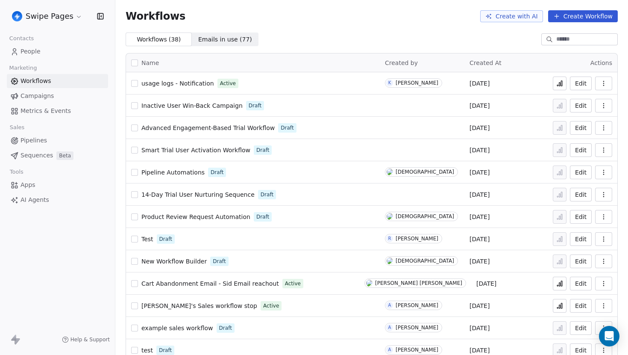
click at [50, 108] on span "Metrics & Events" at bounding box center [46, 110] width 50 height 9
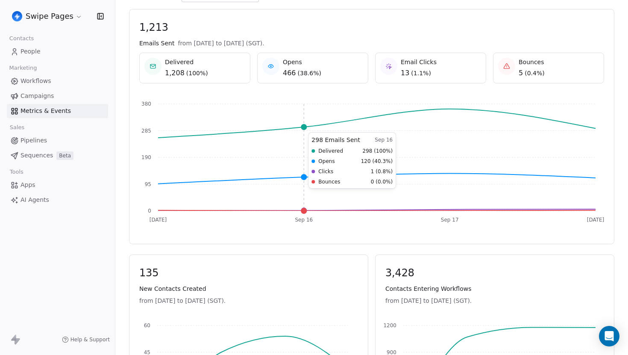
scroll to position [115, 0]
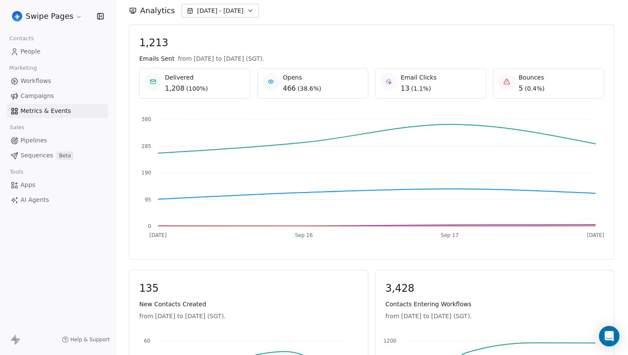
click at [218, 12] on span "[DATE] - [DATE]" at bounding box center [220, 10] width 47 height 9
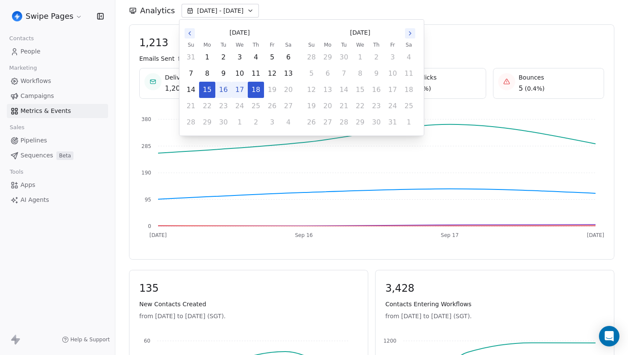
click at [189, 33] on icon "Go to the Previous Month" at bounding box center [189, 33] width 7 height 7
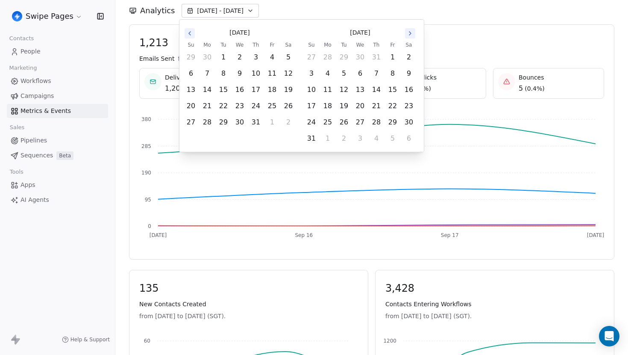
click at [189, 33] on icon "Go to the Previous Month" at bounding box center [189, 33] width 7 height 7
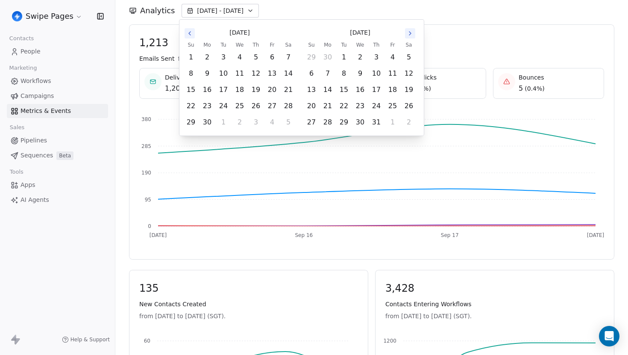
click at [189, 33] on icon "Go to the Previous Month" at bounding box center [189, 33] width 7 height 7
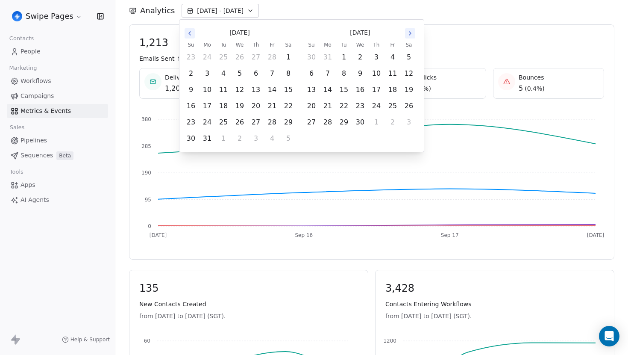
click at [189, 33] on icon "Go to the Previous Month" at bounding box center [189, 33] width 7 height 7
click at [188, 35] on icon "Go to the Previous Month" at bounding box center [189, 33] width 7 height 7
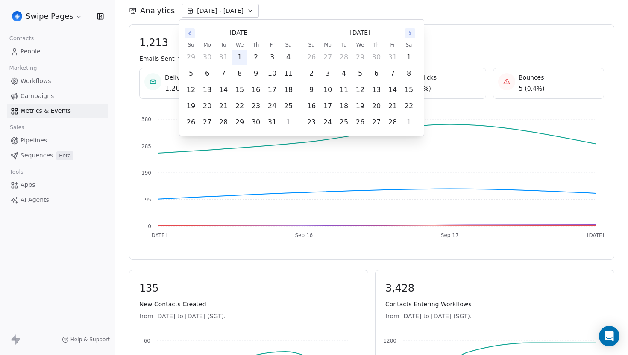
click at [243, 57] on button "1" at bounding box center [239, 57] width 15 height 15
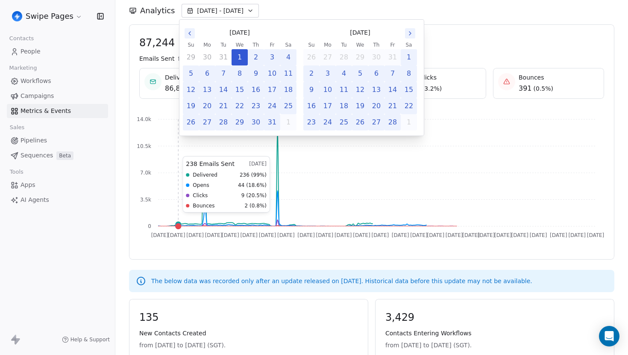
click at [178, 217] on icon "[DATE] Jan [DATE] [DATE] Feb [DATE] [DATE] Mar [DATE] Apr [DATE] [DATE] May [DA…" at bounding box center [368, 179] width 472 height 137
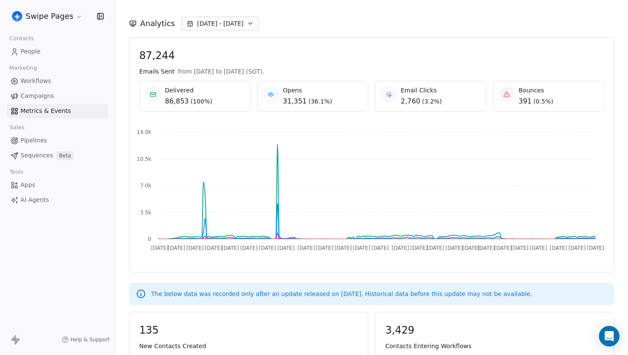
scroll to position [120, 0]
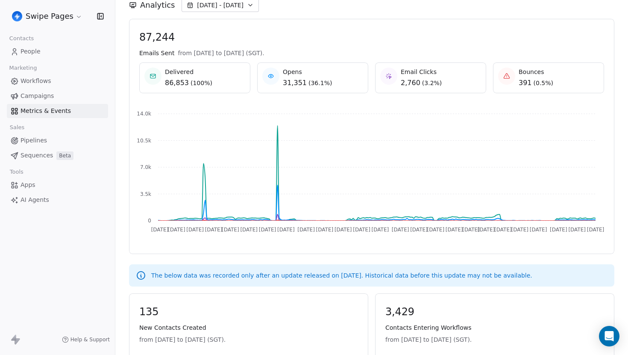
click at [386, 77] on icon at bounding box center [388, 76] width 7 height 7
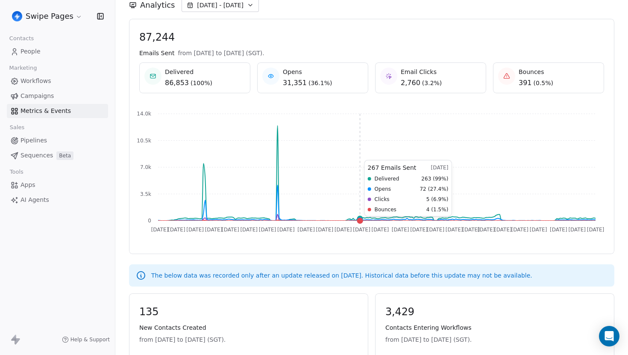
scroll to position [0, 0]
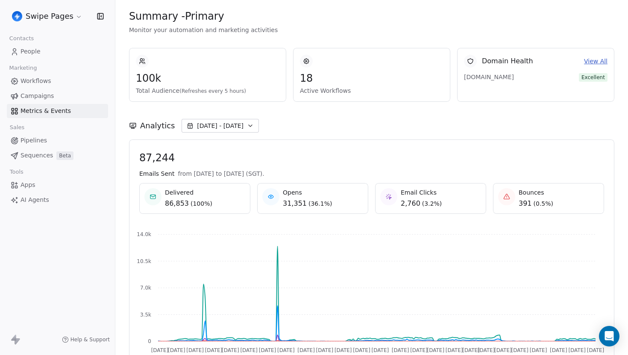
click at [48, 54] on link "People" at bounding box center [57, 51] width 101 height 14
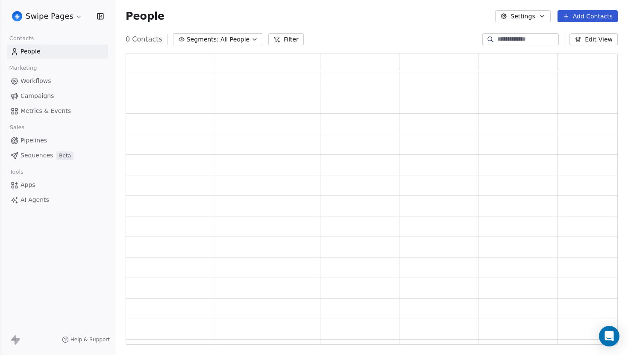
scroll to position [291, 492]
click at [47, 109] on span "Metrics & Events" at bounding box center [46, 110] width 50 height 9
